Goal: Check status: Check status

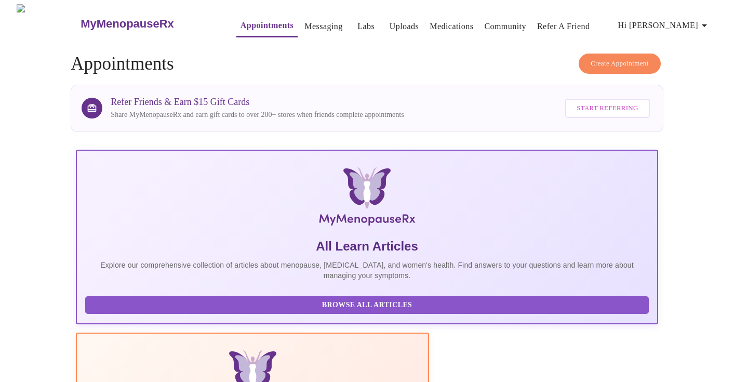
scroll to position [186, 0]
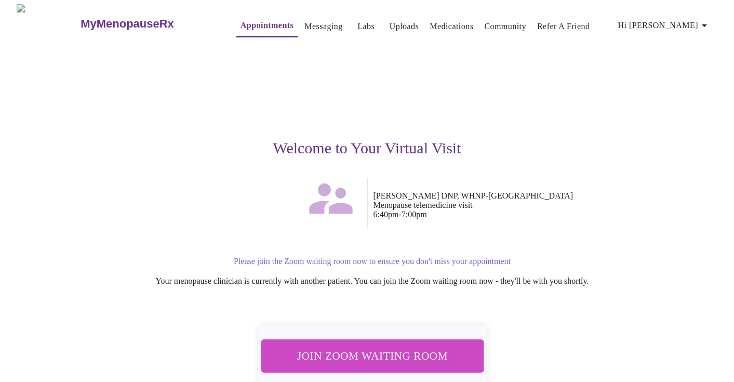
click at [403, 346] on span "Join Zoom Waiting Room" at bounding box center [371, 355] width 195 height 19
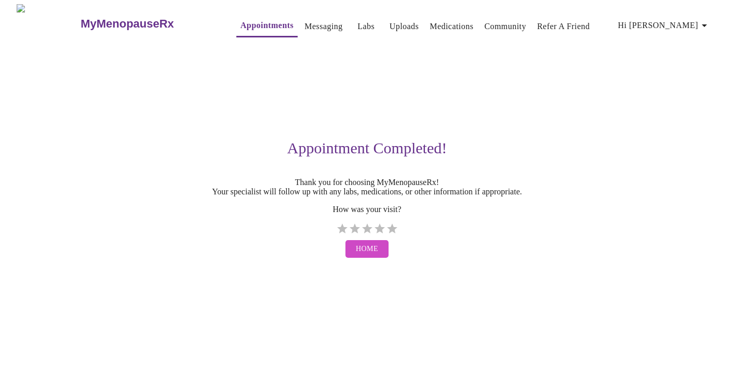
click at [305, 24] on link "Messaging" at bounding box center [324, 26] width 38 height 15
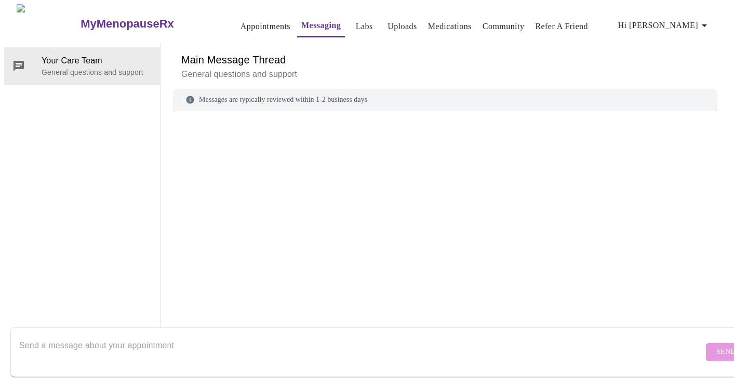
click at [388, 26] on link "Uploads" at bounding box center [403, 26] width 30 height 15
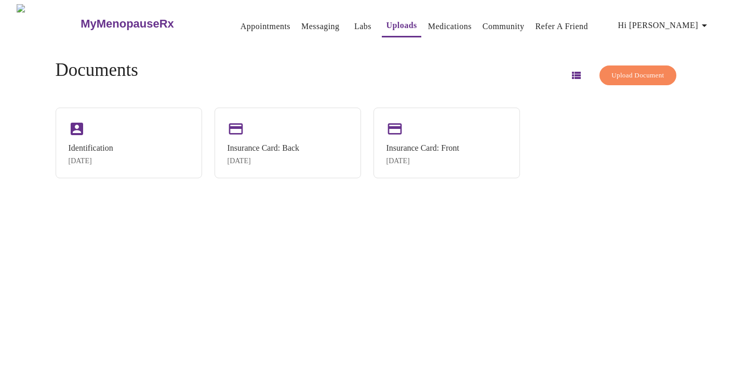
click at [428, 24] on link "Medications" at bounding box center [450, 26] width 44 height 15
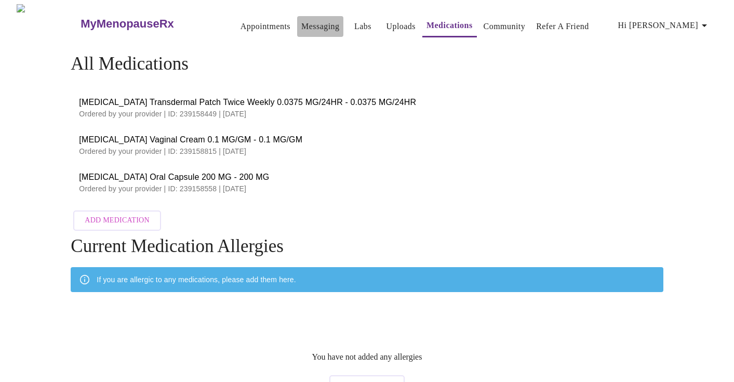
click at [301, 21] on link "Messaging" at bounding box center [320, 26] width 38 height 15
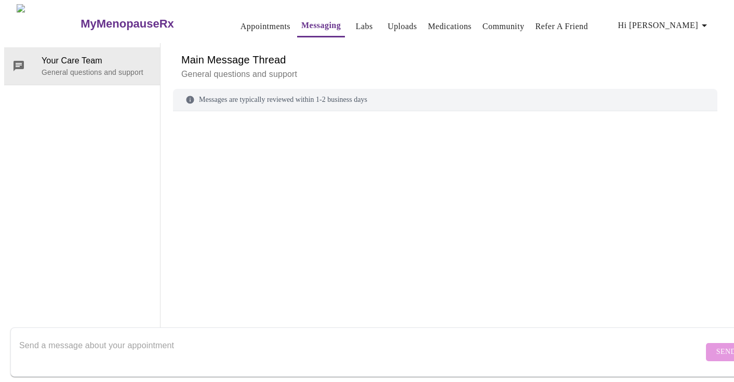
click at [687, 23] on span "Hi [PERSON_NAME]" at bounding box center [664, 25] width 92 height 15
click at [507, 207] on div at bounding box center [367, 191] width 734 height 382
click at [356, 22] on link "Labs" at bounding box center [364, 26] width 17 height 15
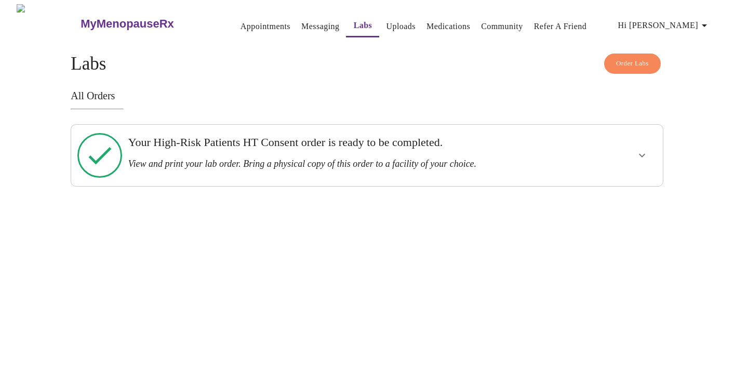
click at [325, 145] on h3 "Your High-Risk Patients HT Consent order is ready to be completed." at bounding box center [338, 143] width 421 height 14
click at [642, 151] on icon "show more" at bounding box center [642, 155] width 12 height 12
click at [628, 187] on span "View Order" at bounding box center [617, 193] width 47 height 13
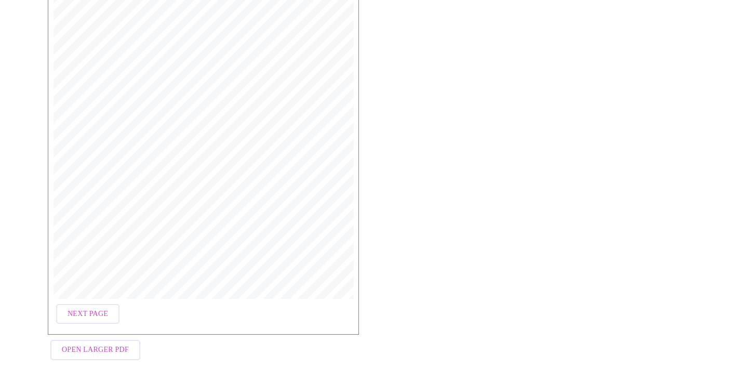
scroll to position [290, 0]
click at [90, 309] on span "Next Page" at bounding box center [88, 314] width 41 height 13
click at [94, 346] on span "Open Larger PDF" at bounding box center [95, 350] width 67 height 13
